Goal: Navigation & Orientation: Go to known website

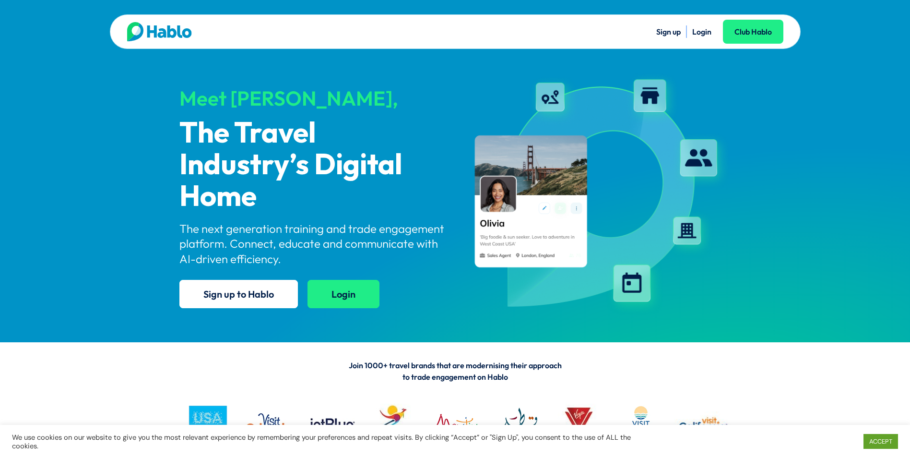
click at [344, 302] on link "Login" at bounding box center [343, 294] width 72 height 28
click at [339, 301] on link "Login" at bounding box center [343, 294] width 72 height 28
click at [697, 36] on li "Login" at bounding box center [701, 31] width 19 height 12
click at [700, 32] on link "Login" at bounding box center [701, 32] width 19 height 10
